Goal: Information Seeking & Learning: Find contact information

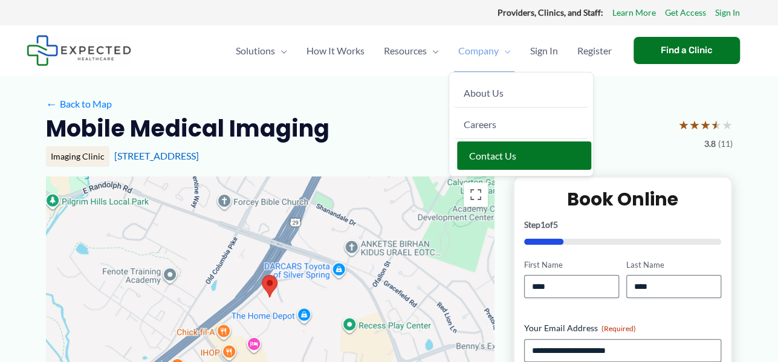
click at [486, 151] on span "Contact Us" at bounding box center [492, 155] width 47 height 11
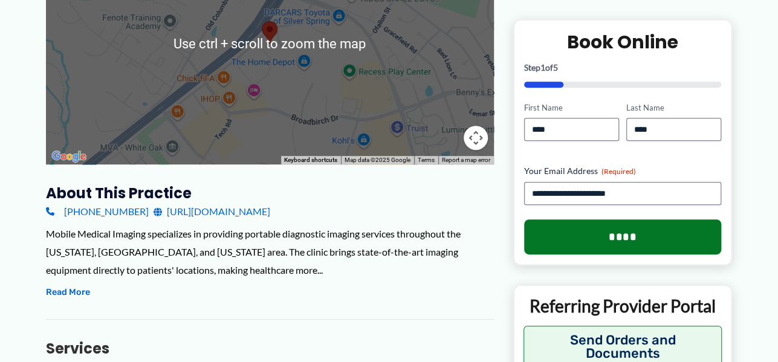
scroll to position [383, 0]
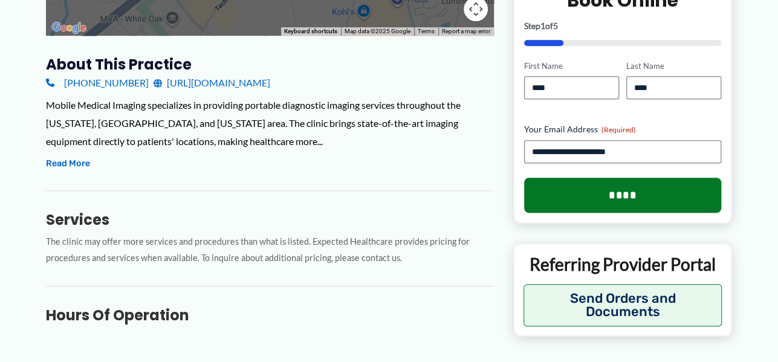
click at [206, 86] on link "[URL][DOMAIN_NAME]" at bounding box center [212, 83] width 117 height 18
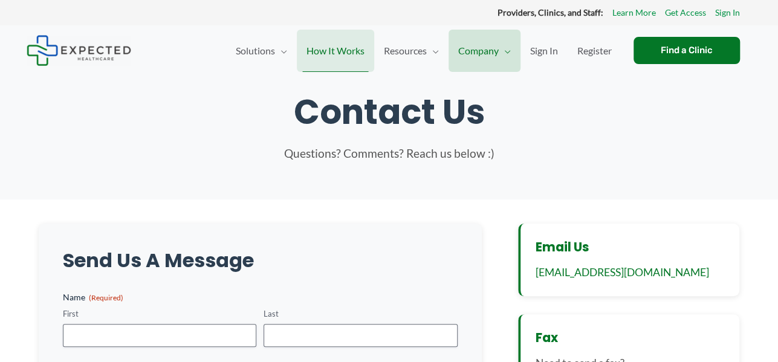
click at [341, 52] on span "How It Works" at bounding box center [336, 51] width 58 height 42
